Goal: Find specific page/section: Find specific page/section

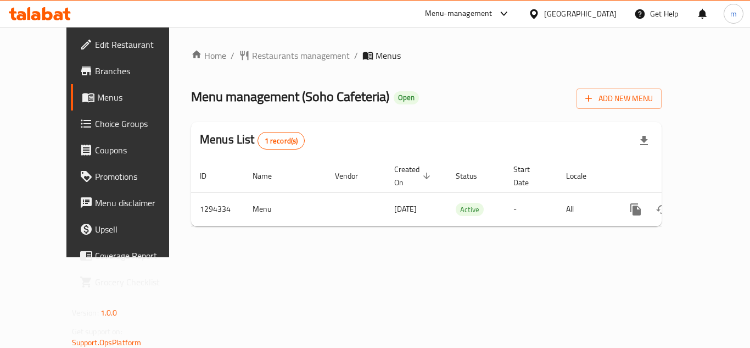
click at [49, 8] on icon at bounding box center [40, 13] width 62 height 13
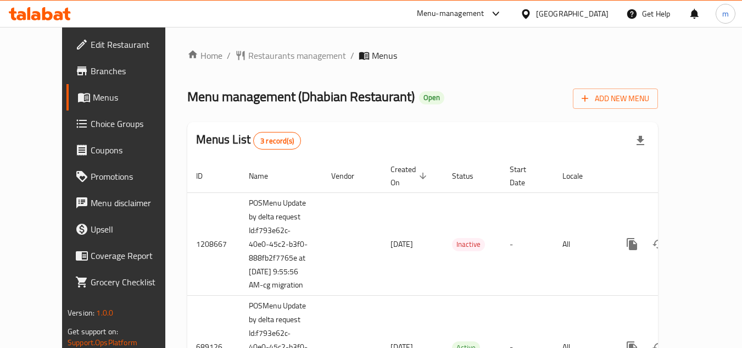
click at [503, 117] on div "Home / Restaurants management / Menus Menu management ( Dhabian Restaurant ) Op…" at bounding box center [422, 280] width 471 height 462
click at [59, 18] on icon at bounding box center [40, 13] width 62 height 13
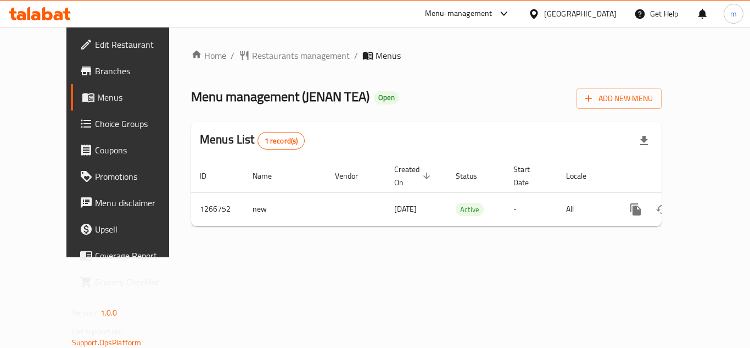
click at [47, 16] on icon at bounding box center [40, 13] width 62 height 13
click at [27, 18] on icon at bounding box center [40, 13] width 62 height 13
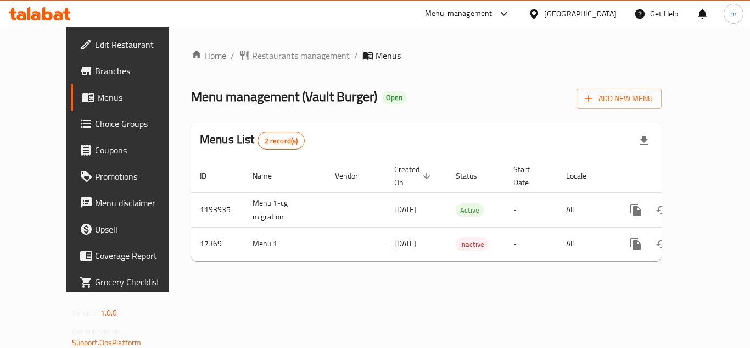
click at [62, 19] on icon at bounding box center [58, 15] width 9 height 9
click at [49, 8] on icon at bounding box center [40, 13] width 62 height 13
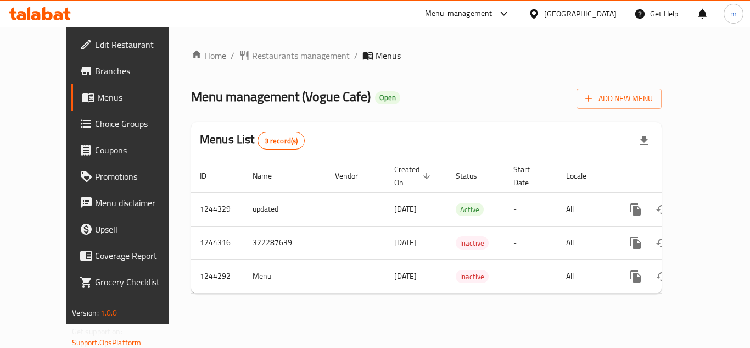
click at [55, 12] on icon at bounding box center [40, 13] width 62 height 13
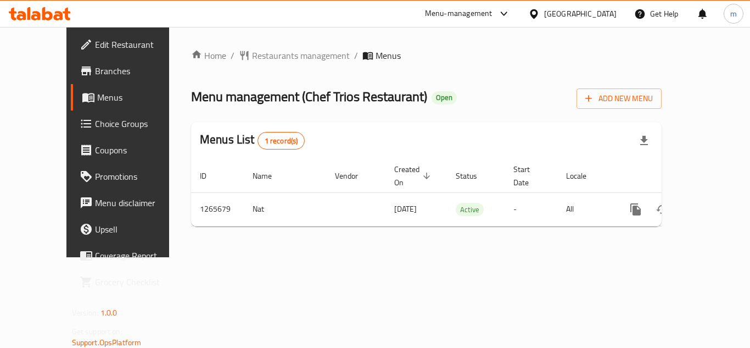
click at [52, 15] on icon at bounding box center [47, 13] width 10 height 13
click at [36, 20] on icon at bounding box center [35, 15] width 9 height 9
click at [18, 14] on icon at bounding box center [40, 13] width 62 height 13
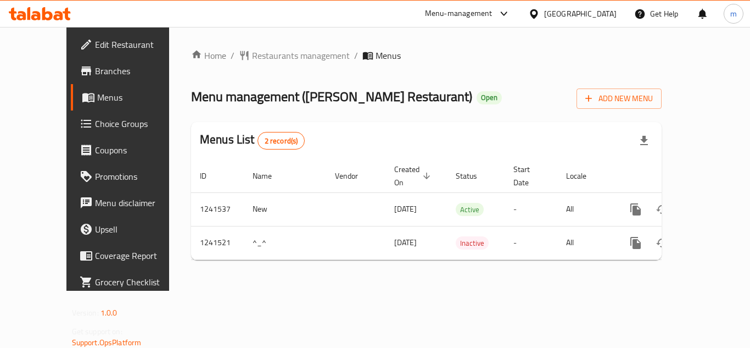
click at [73, 10] on div at bounding box center [40, 14] width 80 height 22
click at [60, 8] on icon at bounding box center [40, 13] width 62 height 13
click at [53, 15] on icon at bounding box center [40, 13] width 62 height 13
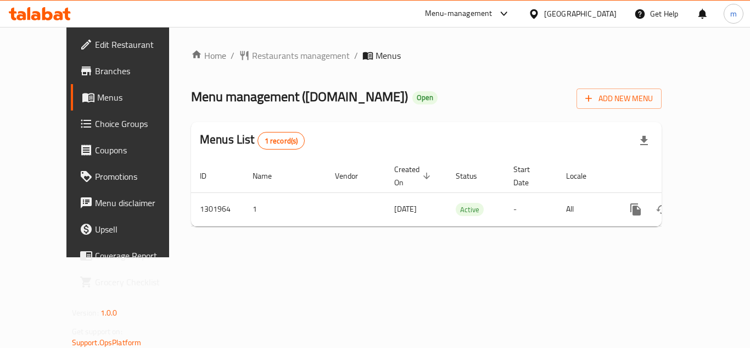
click at [392, 257] on div "Home / Restaurants management / Menus Menu management ( ChaatWala.pk ) Open Add…" at bounding box center [426, 142] width 515 height 230
click at [58, 27] on ul "Edit Restaurant Branches Menus Choice Groups Coupons Promotions Menu disclaimer…" at bounding box center [124, 163] width 133 height 272
click at [62, 12] on icon at bounding box center [58, 15] width 9 height 9
click at [16, 20] on div at bounding box center [40, 13] width 62 height 13
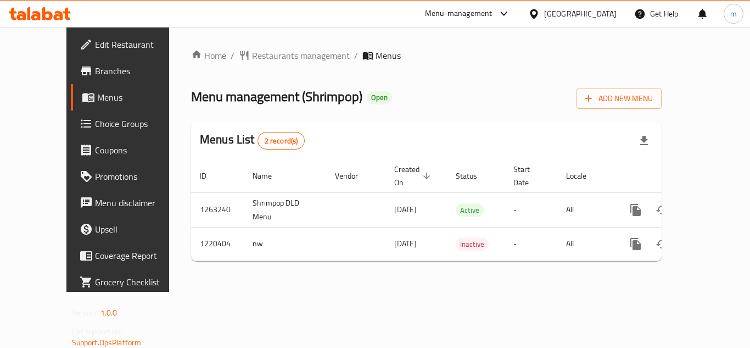
click at [43, 13] on icon at bounding box center [47, 13] width 10 height 13
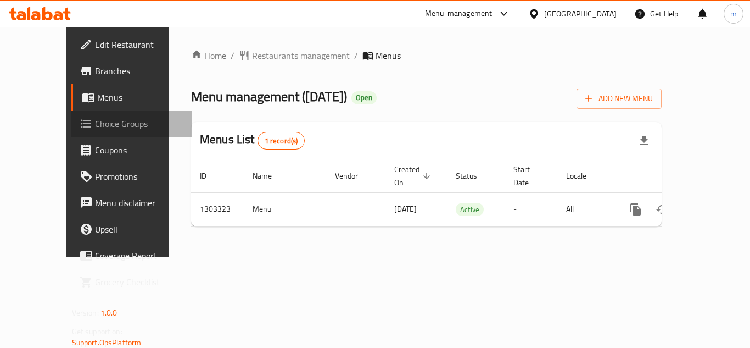
click at [95, 128] on span "Choice Groups" at bounding box center [139, 123] width 88 height 13
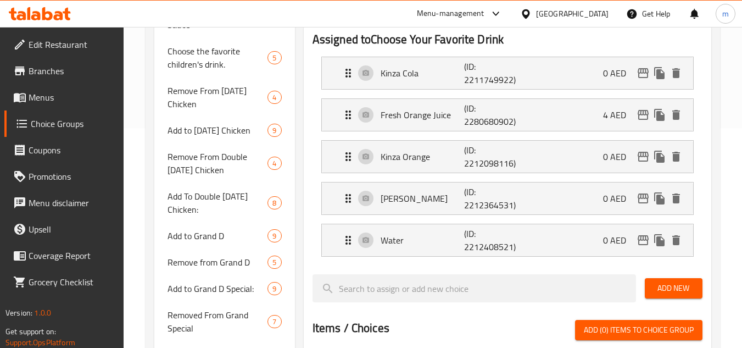
scroll to position [165, 0]
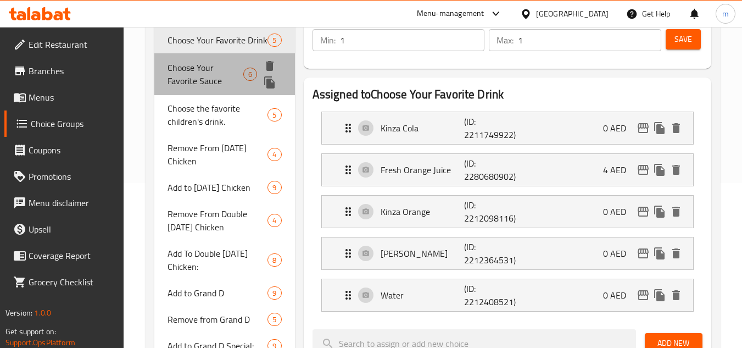
click at [221, 73] on span "Choose Your Favorite Sauce" at bounding box center [206, 74] width 76 height 26
type input "Choose Your Favorite Sauce"
type input "اختر صوصك مفضل"
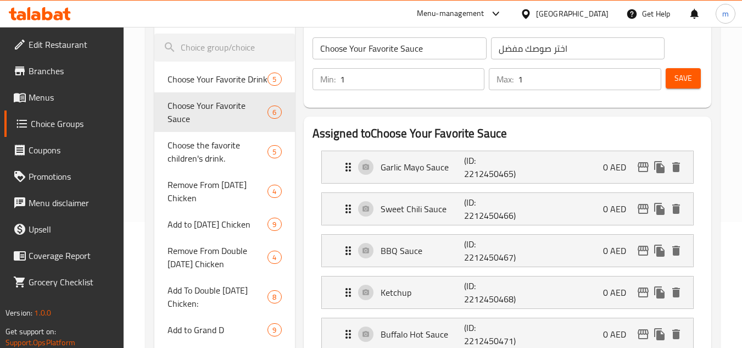
scroll to position [55, 0]
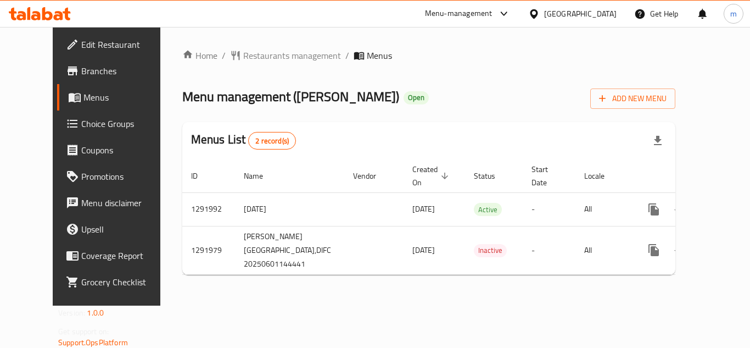
click at [41, 7] on icon at bounding box center [40, 13] width 62 height 13
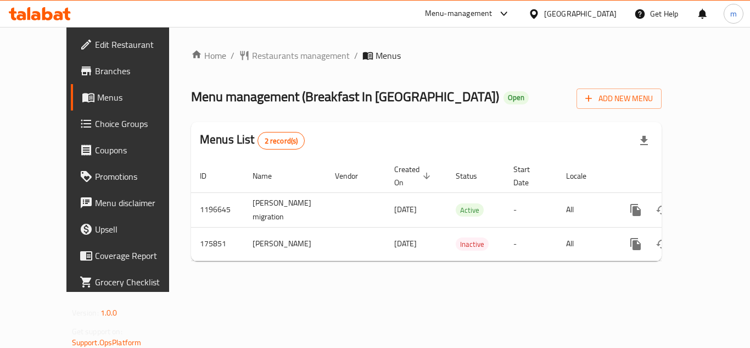
click at [44, 16] on icon at bounding box center [47, 13] width 10 height 13
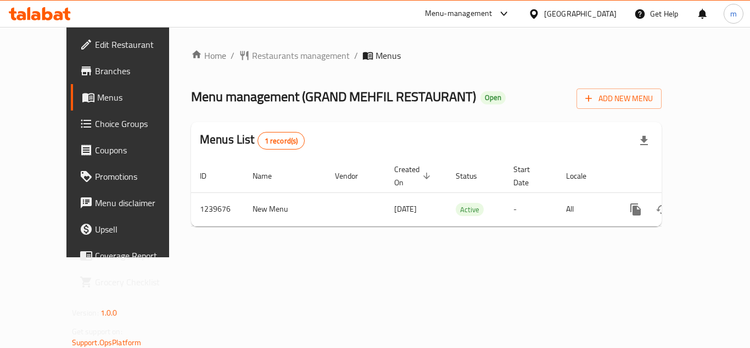
click at [33, 15] on icon at bounding box center [40, 13] width 62 height 13
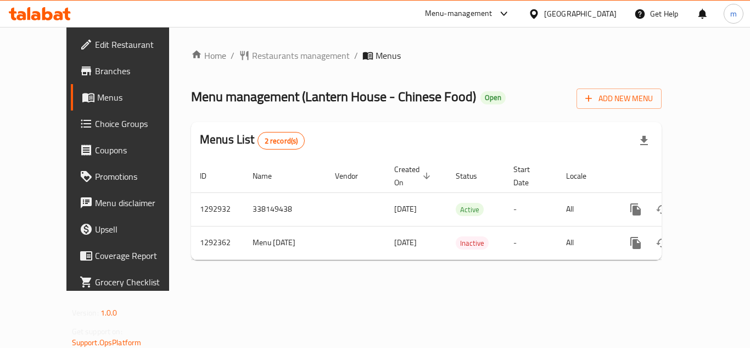
click at [36, 15] on icon at bounding box center [35, 15] width 9 height 9
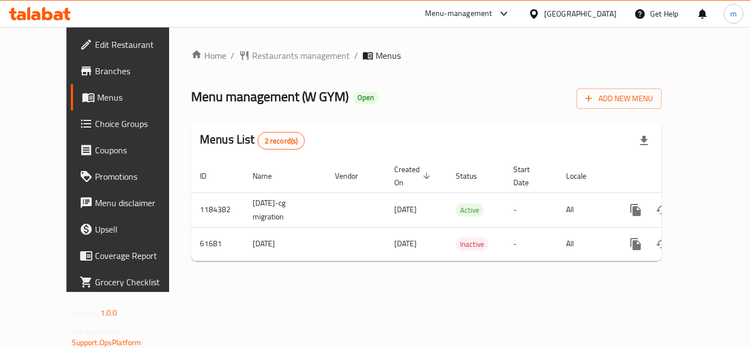
click at [55, 12] on icon at bounding box center [40, 13] width 62 height 13
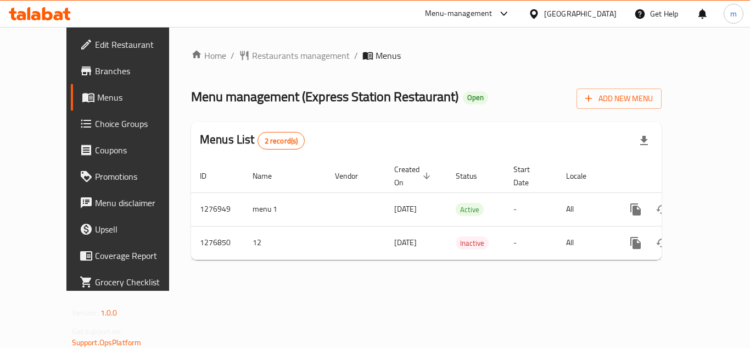
click at [54, 7] on icon at bounding box center [40, 13] width 62 height 13
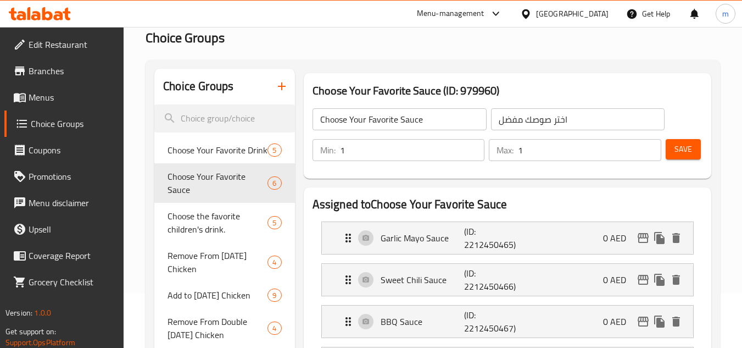
scroll to position [55, 0]
click at [47, 16] on icon at bounding box center [40, 13] width 62 height 13
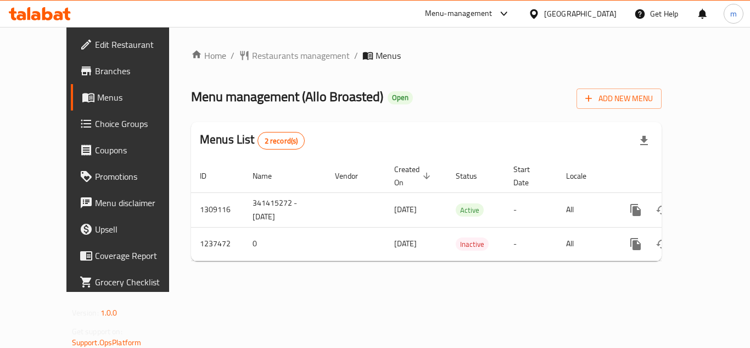
click at [32, 8] on icon at bounding box center [40, 13] width 62 height 13
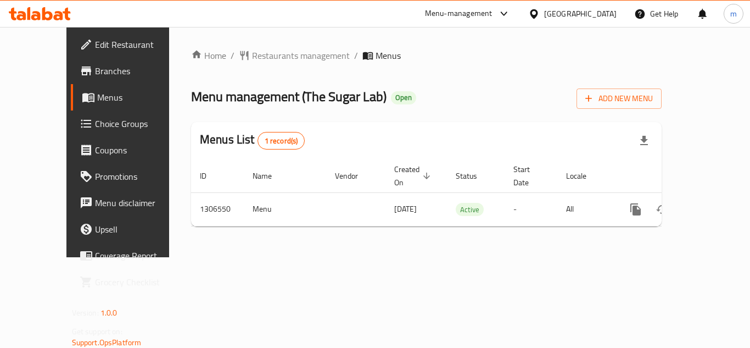
drag, startPoint x: 57, startPoint y: 4, endPoint x: 55, endPoint y: 13, distance: 9.1
click at [57, 4] on div at bounding box center [40, 14] width 80 height 22
click at [55, 13] on icon at bounding box center [58, 15] width 9 height 9
click at [16, 12] on icon at bounding box center [13, 14] width 8 height 13
click at [23, 14] on icon at bounding box center [40, 13] width 62 height 13
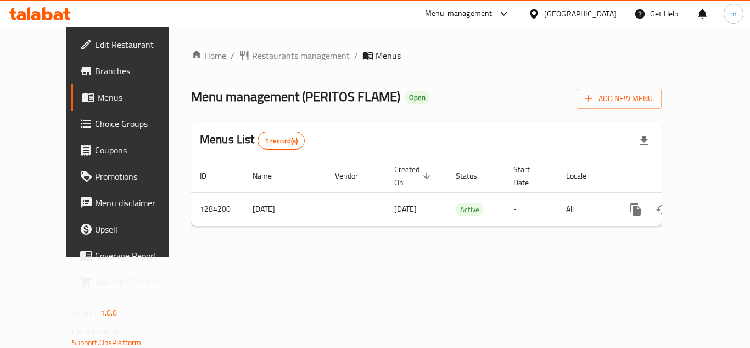
click at [55, 8] on icon at bounding box center [40, 13] width 62 height 13
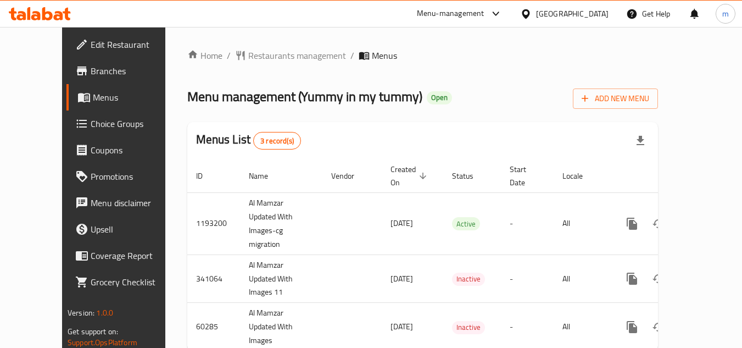
click at [39, 3] on div at bounding box center [40, 14] width 80 height 22
click at [53, 16] on icon at bounding box center [40, 13] width 62 height 13
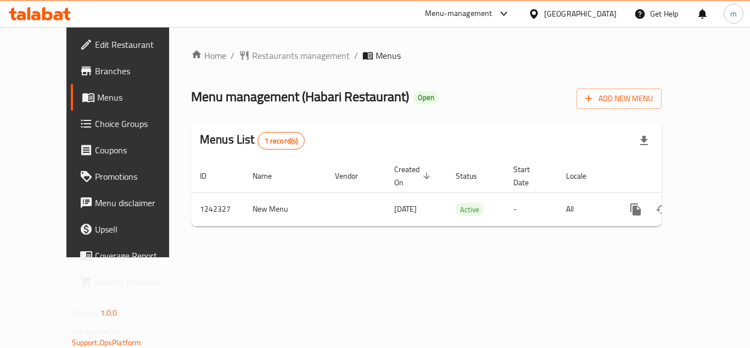
click at [28, 24] on div at bounding box center [40, 14] width 80 height 22
click at [32, 13] on icon at bounding box center [40, 13] width 62 height 13
